Goal: Task Accomplishment & Management: Complete application form

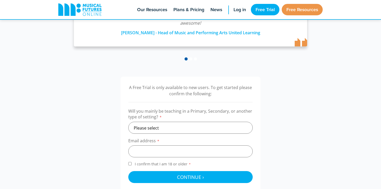
scroll to position [114, 0]
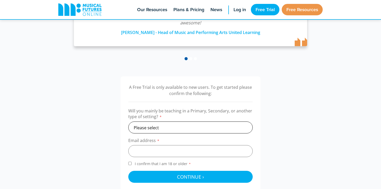
click at [159, 127] on select "Please select Primary Secondary Other" at bounding box center [190, 127] width 124 height 12
click at [128, 121] on select "Please select Primary Secondary Other" at bounding box center [190, 127] width 124 height 12
click at [155, 127] on select "Please select Primary Secondary Other" at bounding box center [190, 127] width 124 height 12
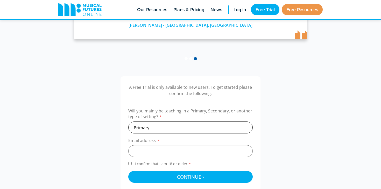
select select "other"
click at [128, 121] on select "Please select Primary Secondary Other" at bounding box center [190, 127] width 124 height 12
click at [143, 152] on input "email" at bounding box center [190, 151] width 124 height 12
type input "lwilson3@arm.catholic.edu.au"
click at [130, 164] on input "I confirm that I am 18 or older *" at bounding box center [129, 163] width 3 height 3
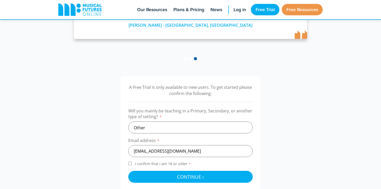
checkbox input "true"
click at [153, 127] on select "Please select Primary Secondary Other" at bounding box center [190, 127] width 124 height 12
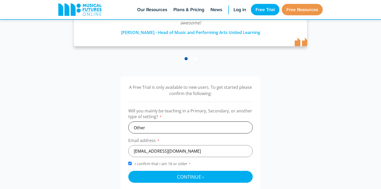
select select "primary"
click at [128, 121] on select "Please select Primary Secondary Other" at bounding box center [190, 127] width 124 height 12
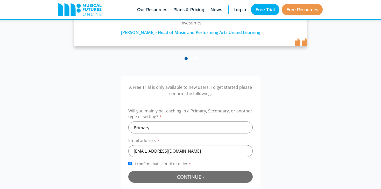
click at [191, 177] on span "Continue ›" at bounding box center [190, 176] width 27 height 6
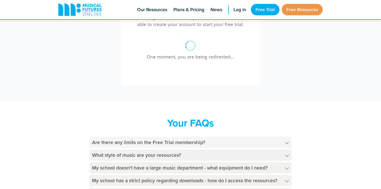
scroll to position [173, 0]
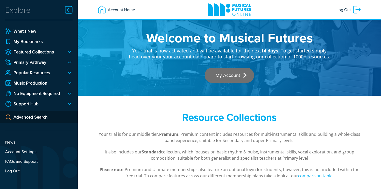
click at [228, 76] on link "My Account" at bounding box center [229, 75] width 49 height 15
